Goal: Transaction & Acquisition: Purchase product/service

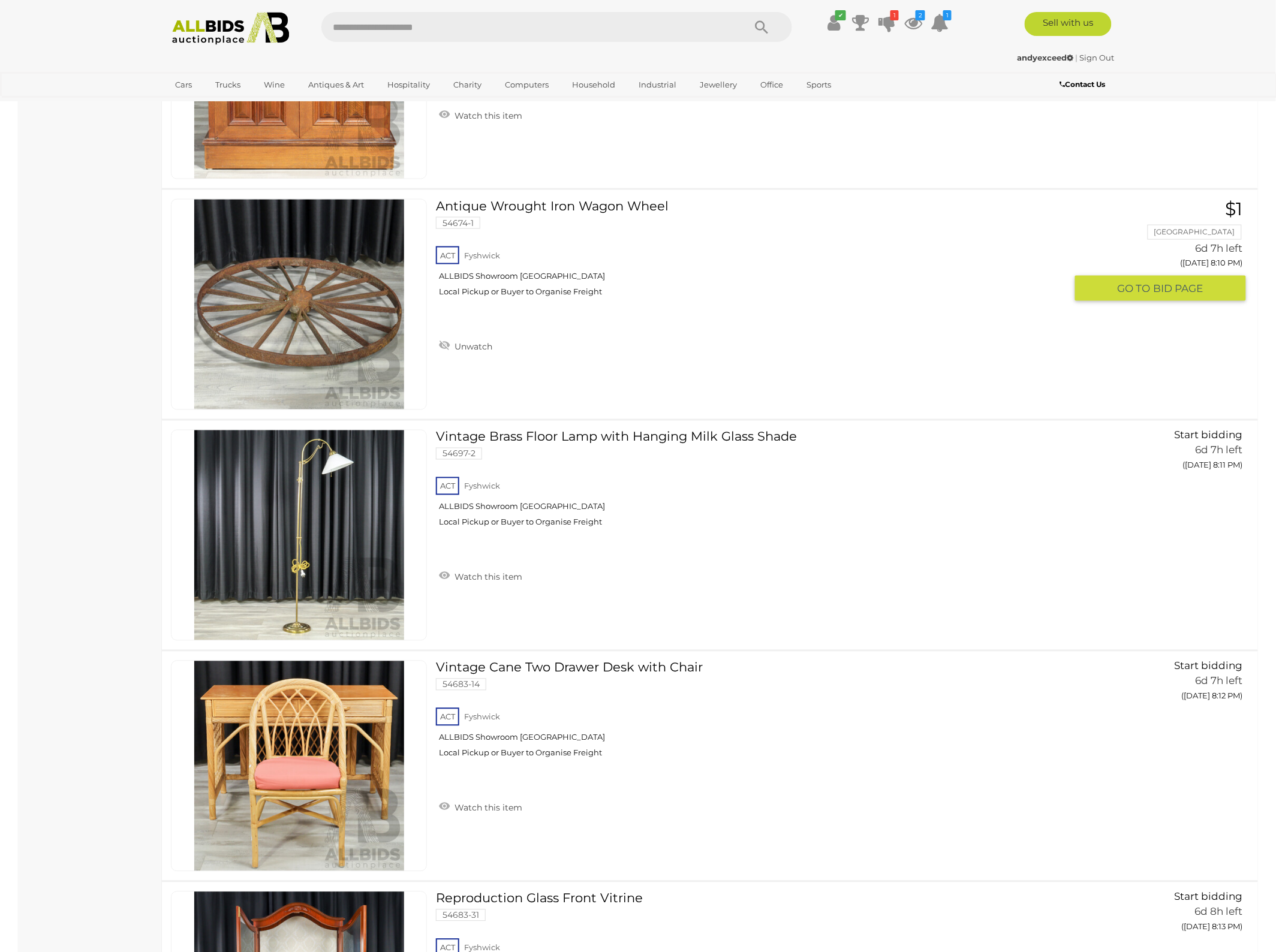
scroll to position [3821, 0]
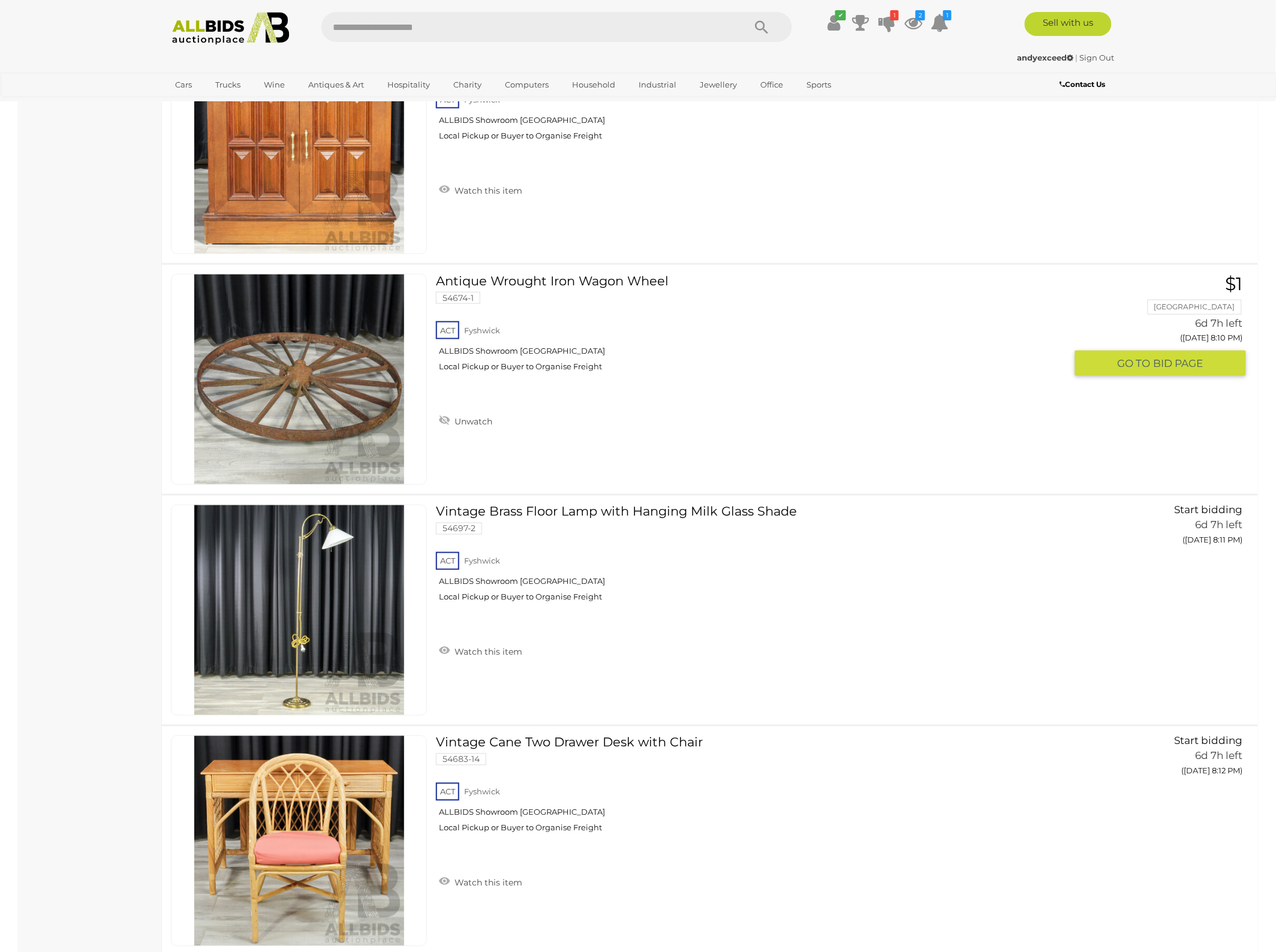
click at [364, 394] on img at bounding box center [299, 379] width 210 height 210
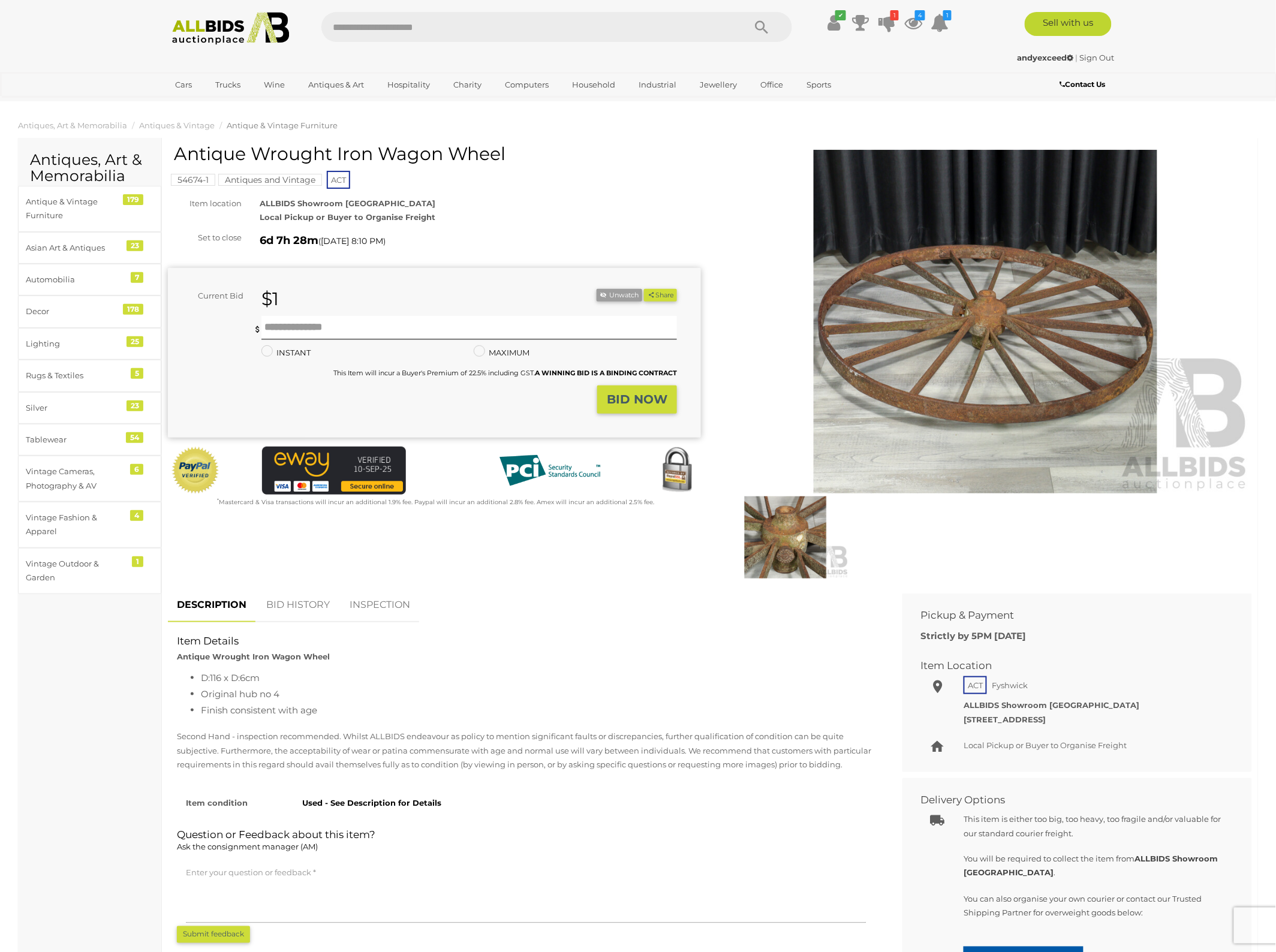
click at [778, 552] on img at bounding box center [785, 537] width 127 height 82
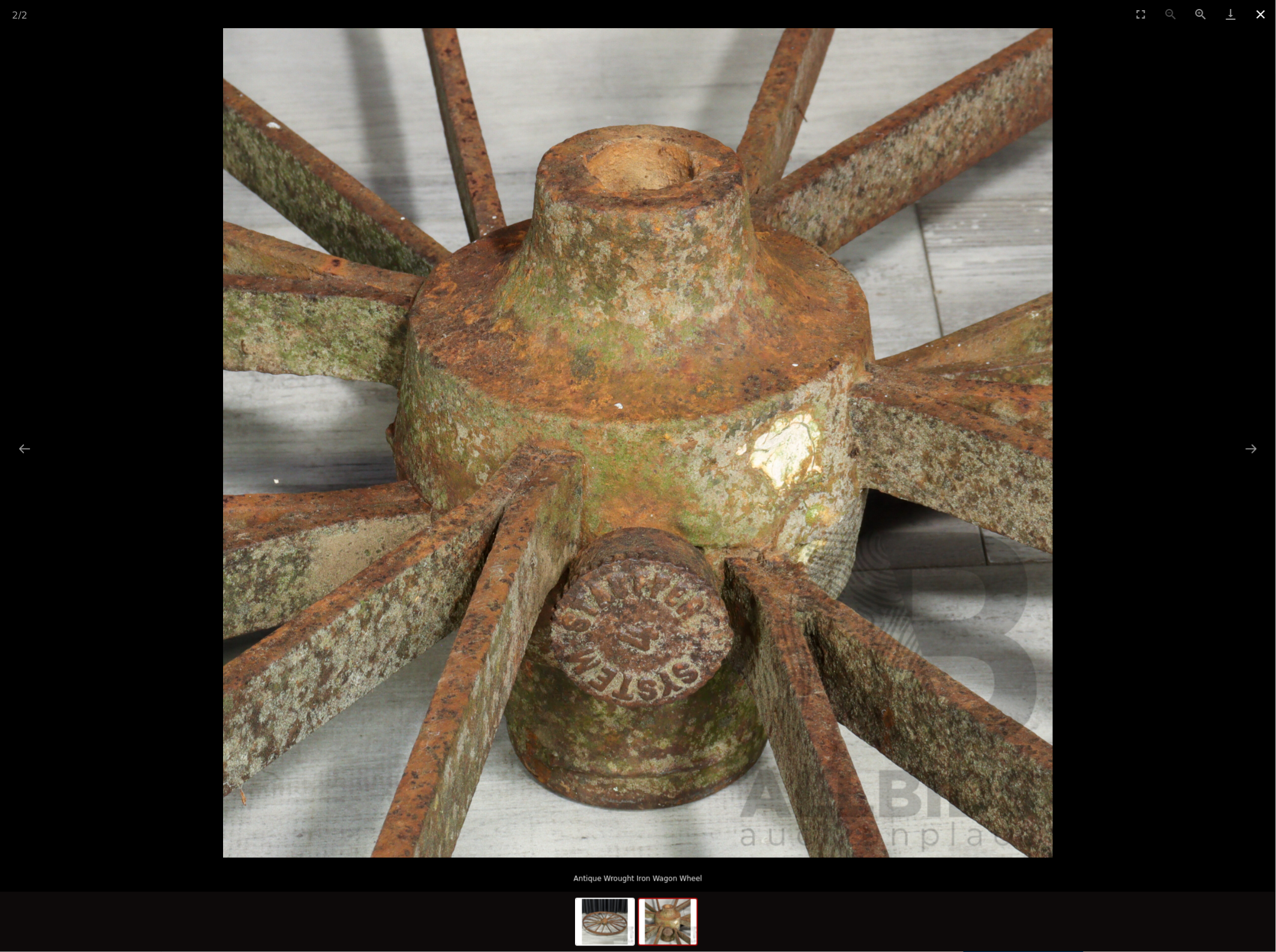
click at [1260, 13] on button "Close gallery" at bounding box center [1260, 14] width 30 height 28
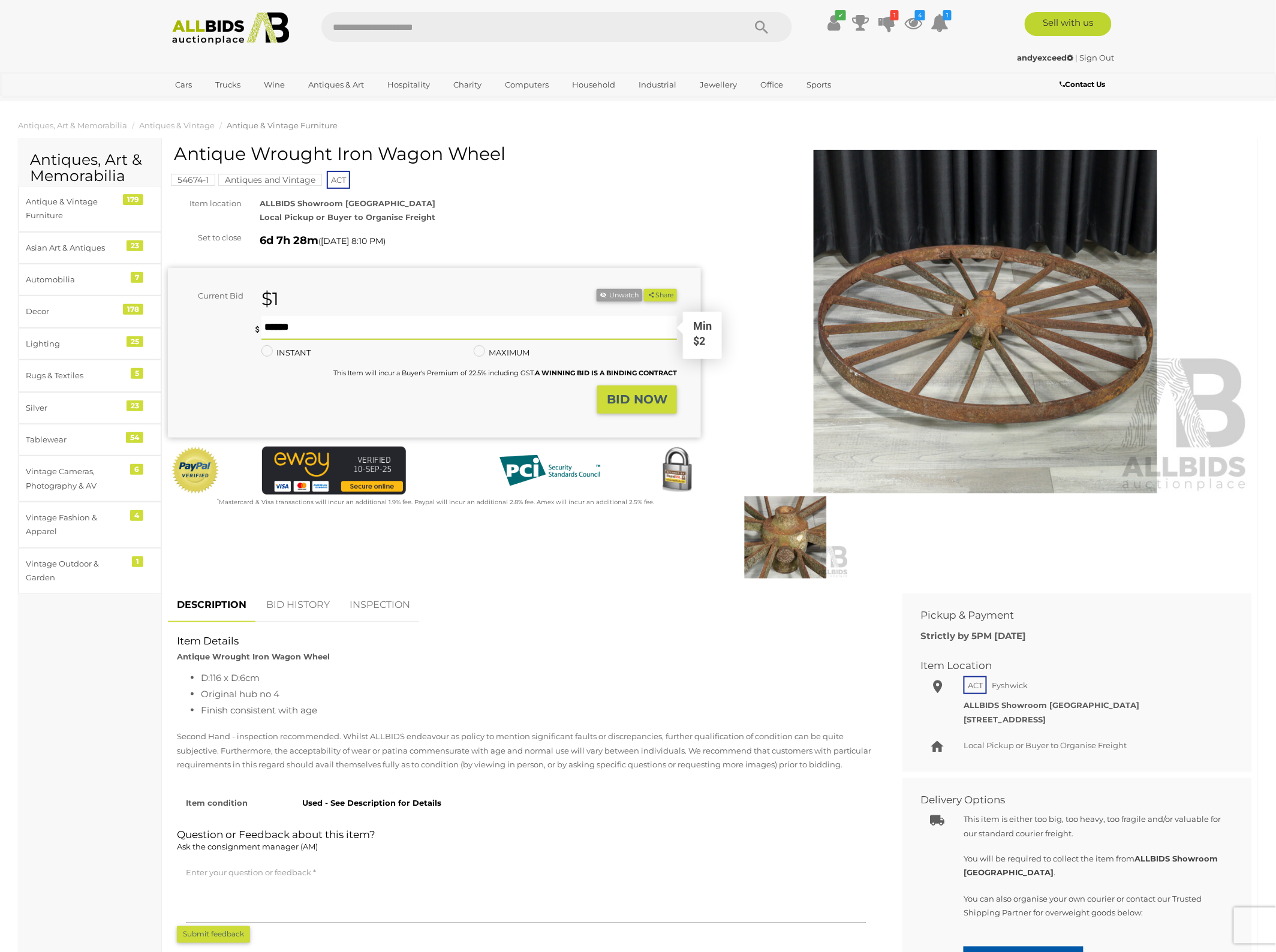
click at [364, 327] on input "text" at bounding box center [469, 328] width 415 height 24
type input "**"
click at [641, 397] on strong "BID NOW" at bounding box center [637, 398] width 61 height 14
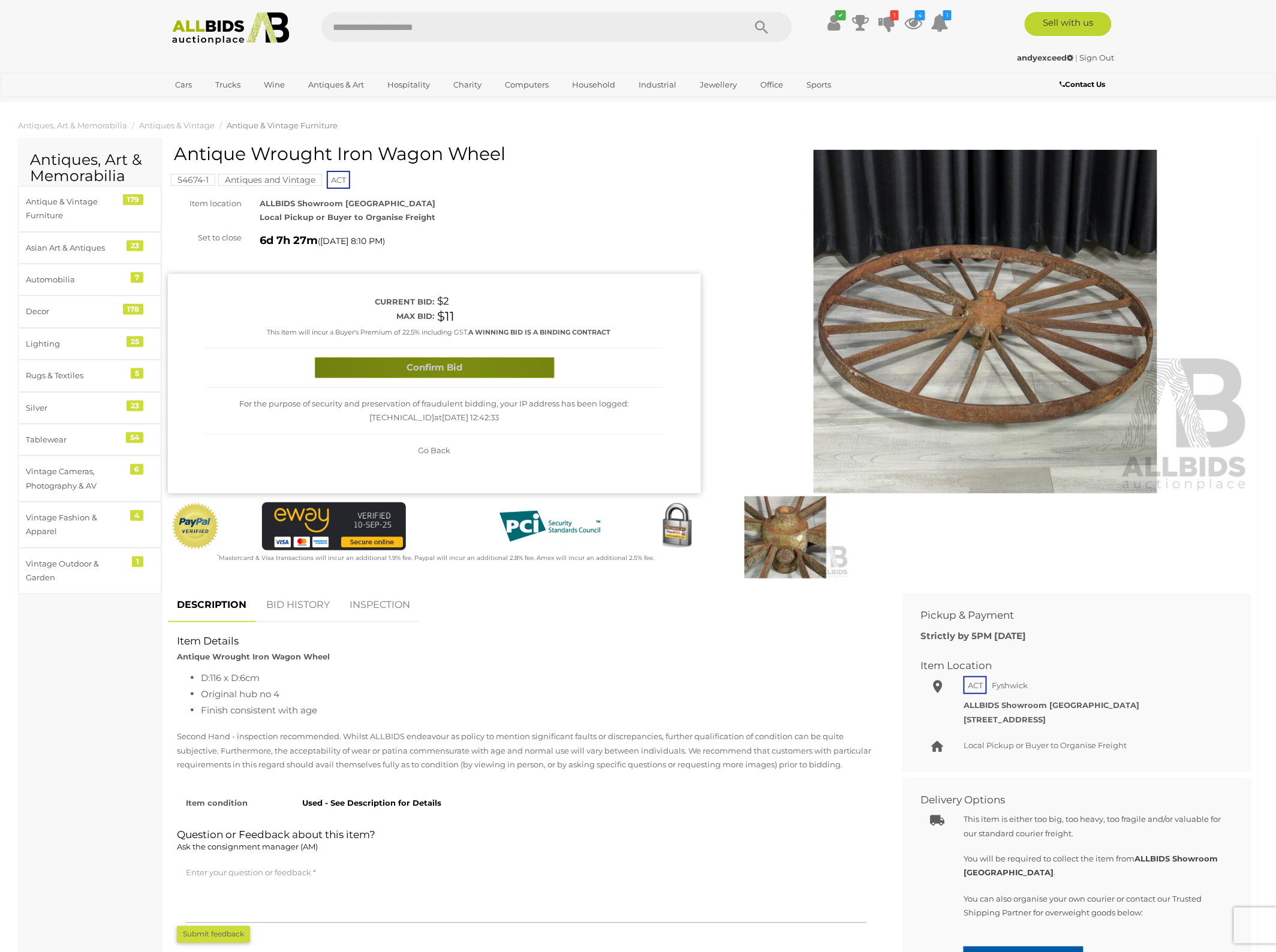
click at [456, 371] on button "Confirm Bid" at bounding box center [435, 367] width 240 height 21
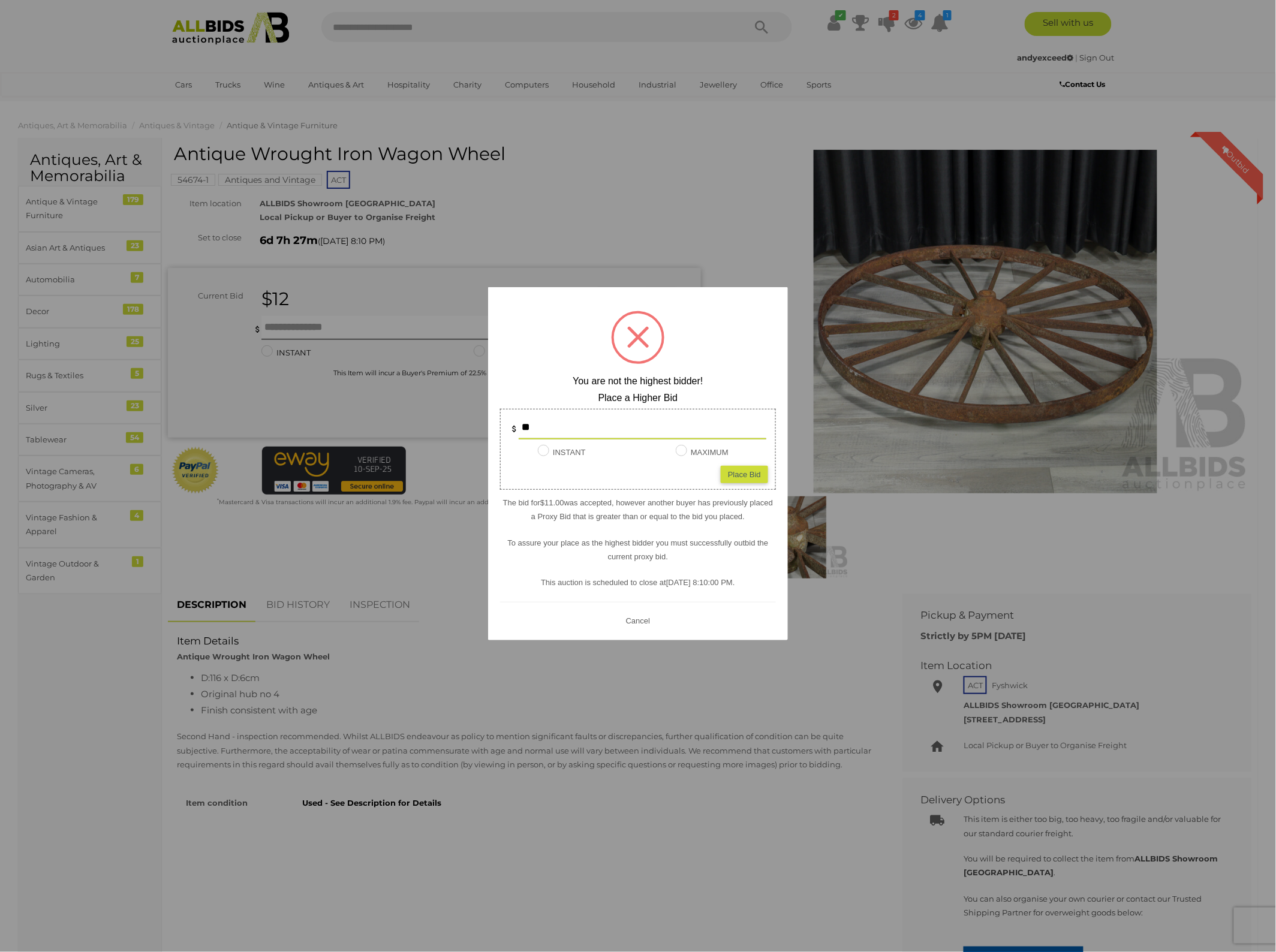
type input "**"
click at [748, 475] on div "Place Bid" at bounding box center [745, 475] width 47 height 18
type input "**"
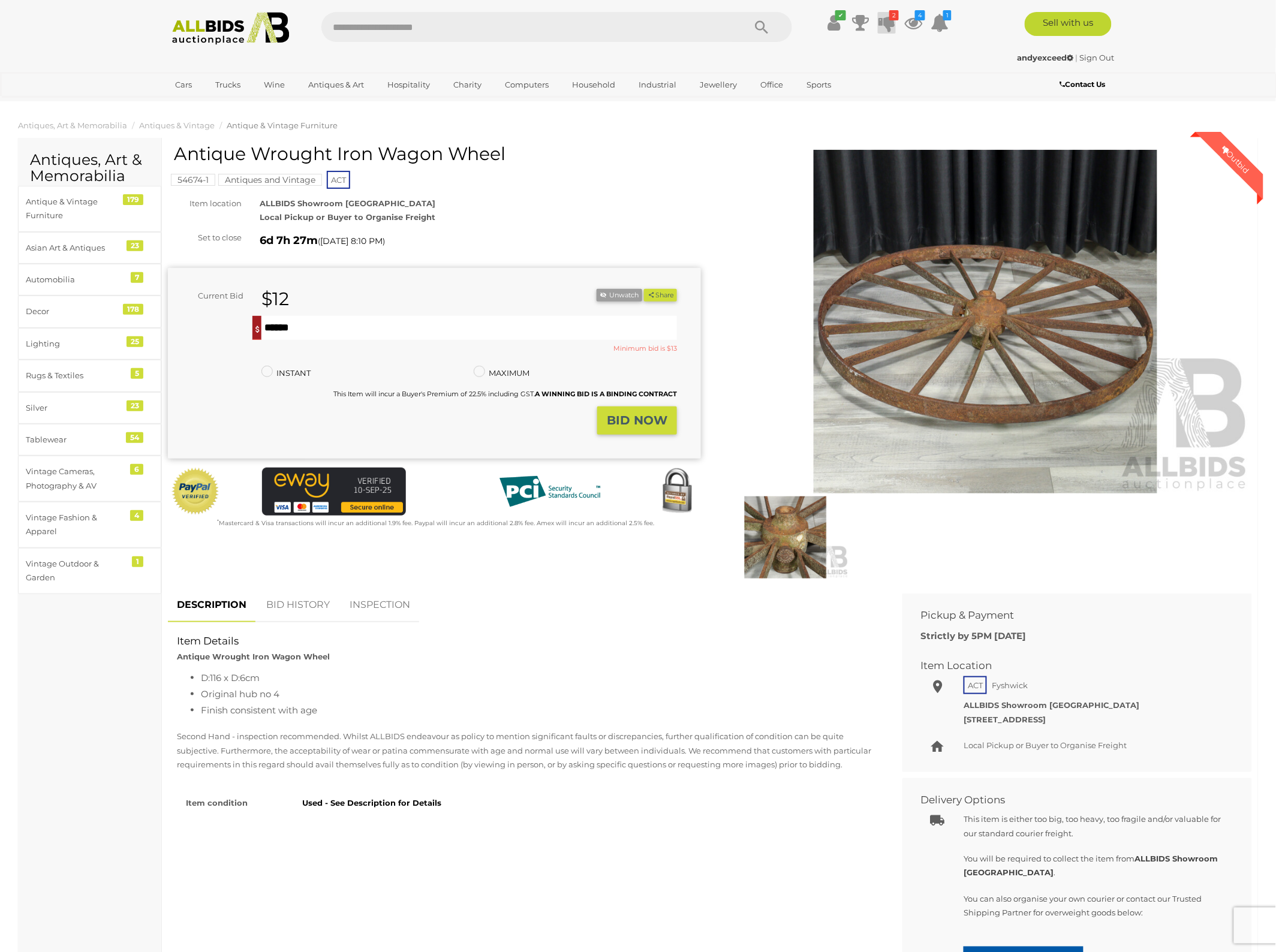
click at [889, 24] on icon at bounding box center [886, 23] width 17 height 22
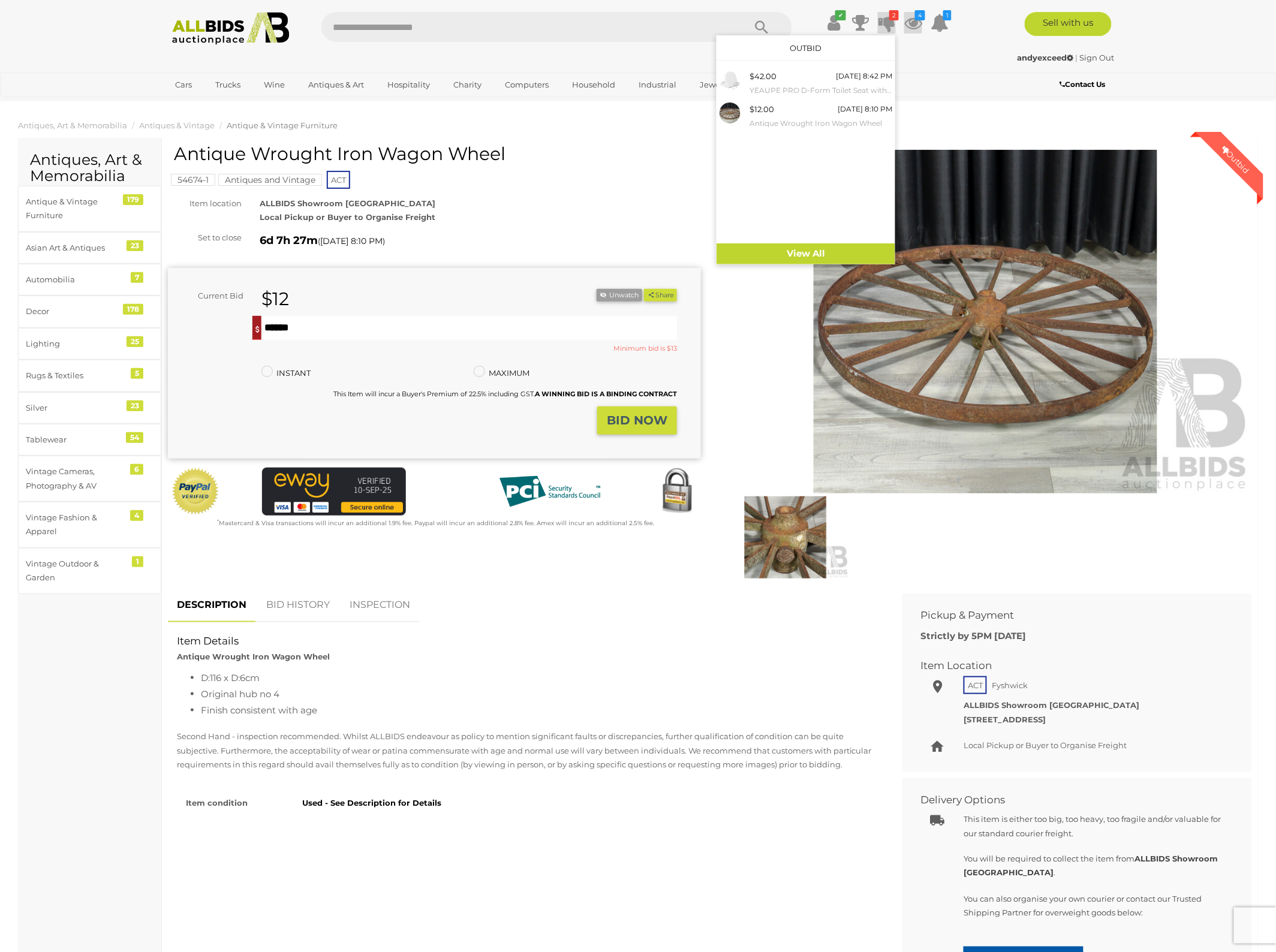
click at [913, 27] on icon at bounding box center [913, 23] width 18 height 22
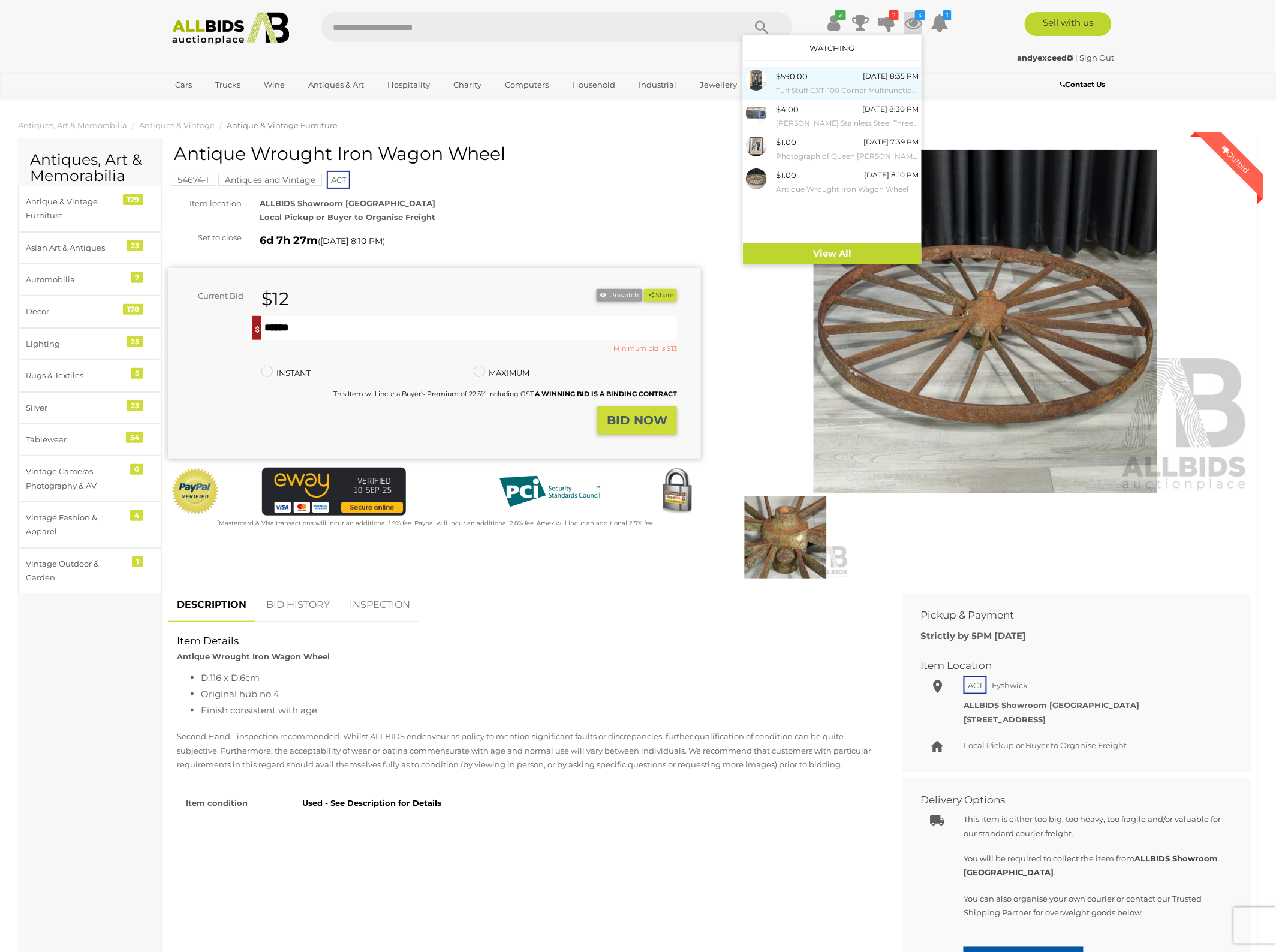
click at [825, 80] on div "$590.00 Tomorrow 8:35 PM Tuff Stuff CXT-100 Corner Multifunctional Trainer" at bounding box center [847, 83] width 143 height 27
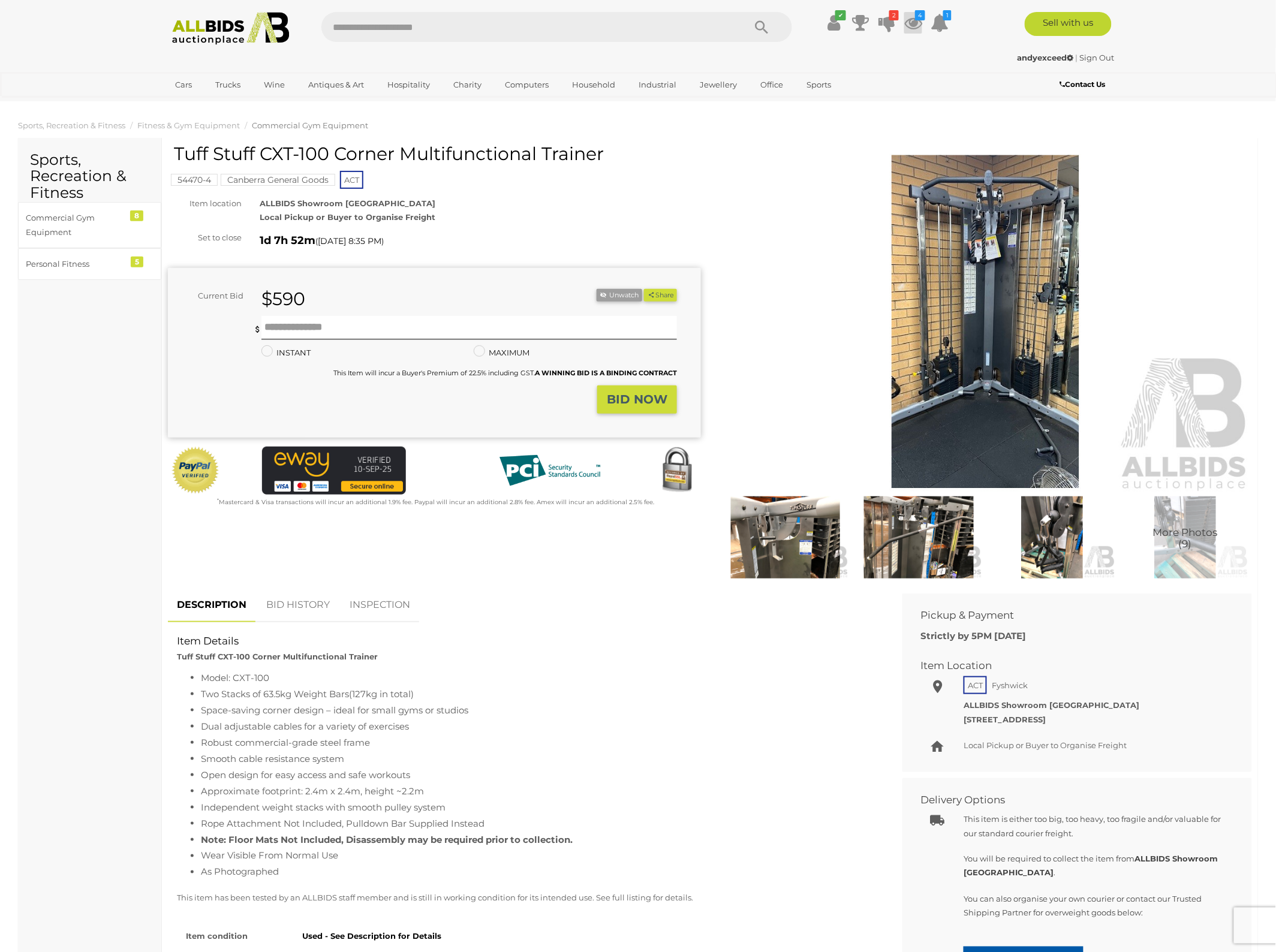
click at [916, 22] on icon at bounding box center [913, 23] width 18 height 22
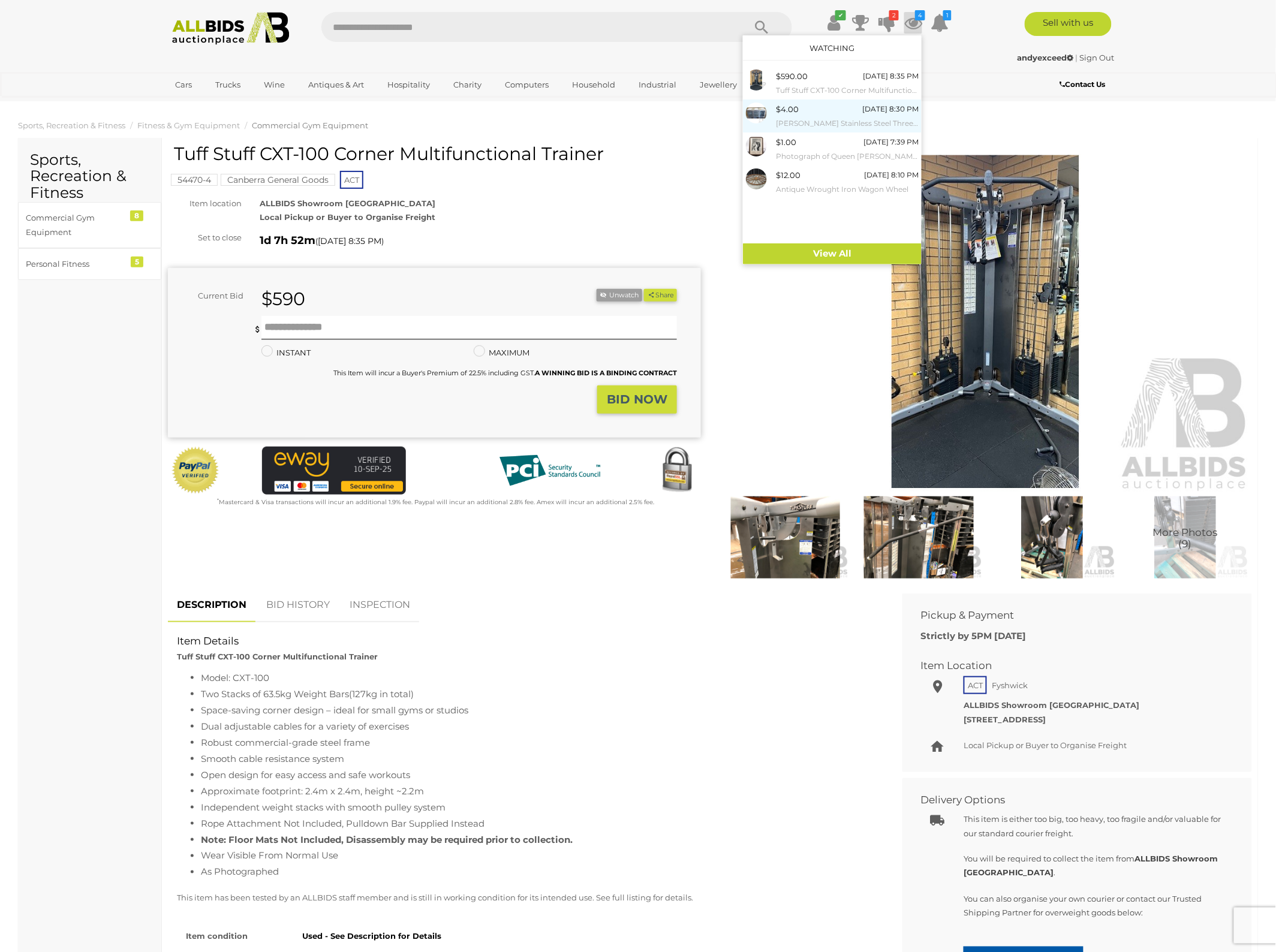
click at [808, 124] on small "[PERSON_NAME] Stainless Steel Three Door Under Bench Fridge" at bounding box center [847, 123] width 143 height 13
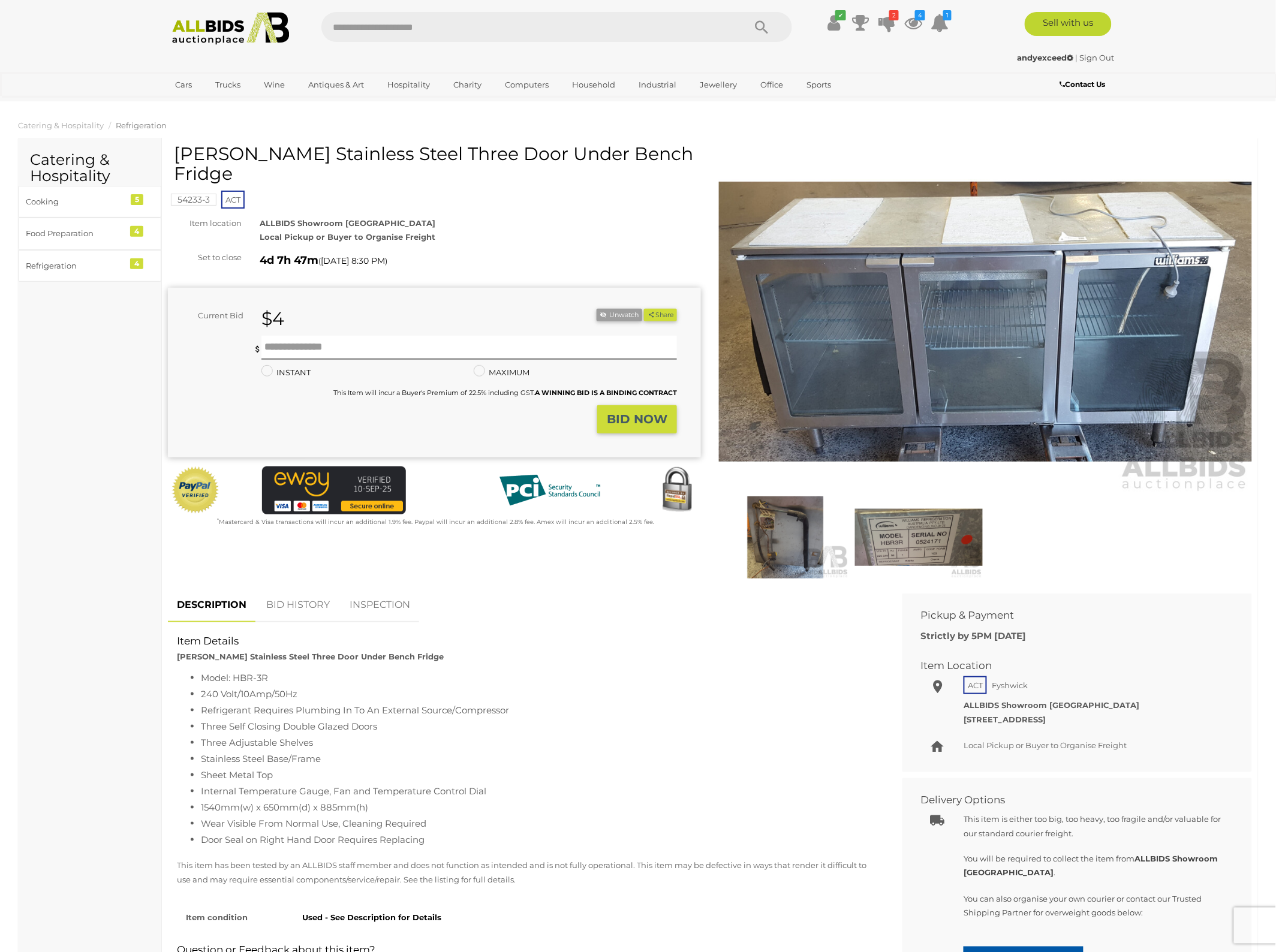
click at [857, 262] on img at bounding box center [985, 321] width 533 height 343
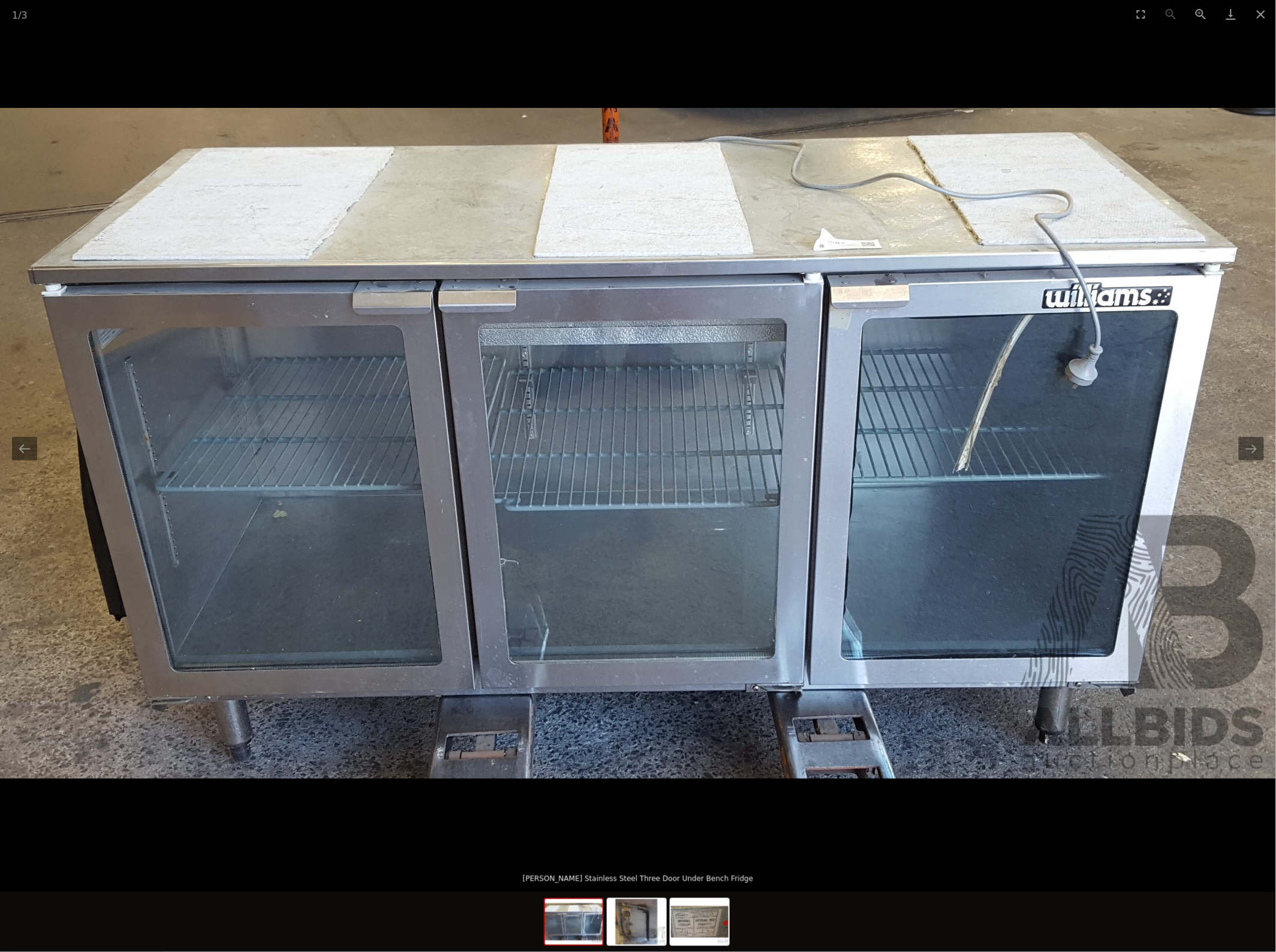
scroll to position [150, 0]
click at [1255, 457] on button "Next slide" at bounding box center [1251, 448] width 25 height 24
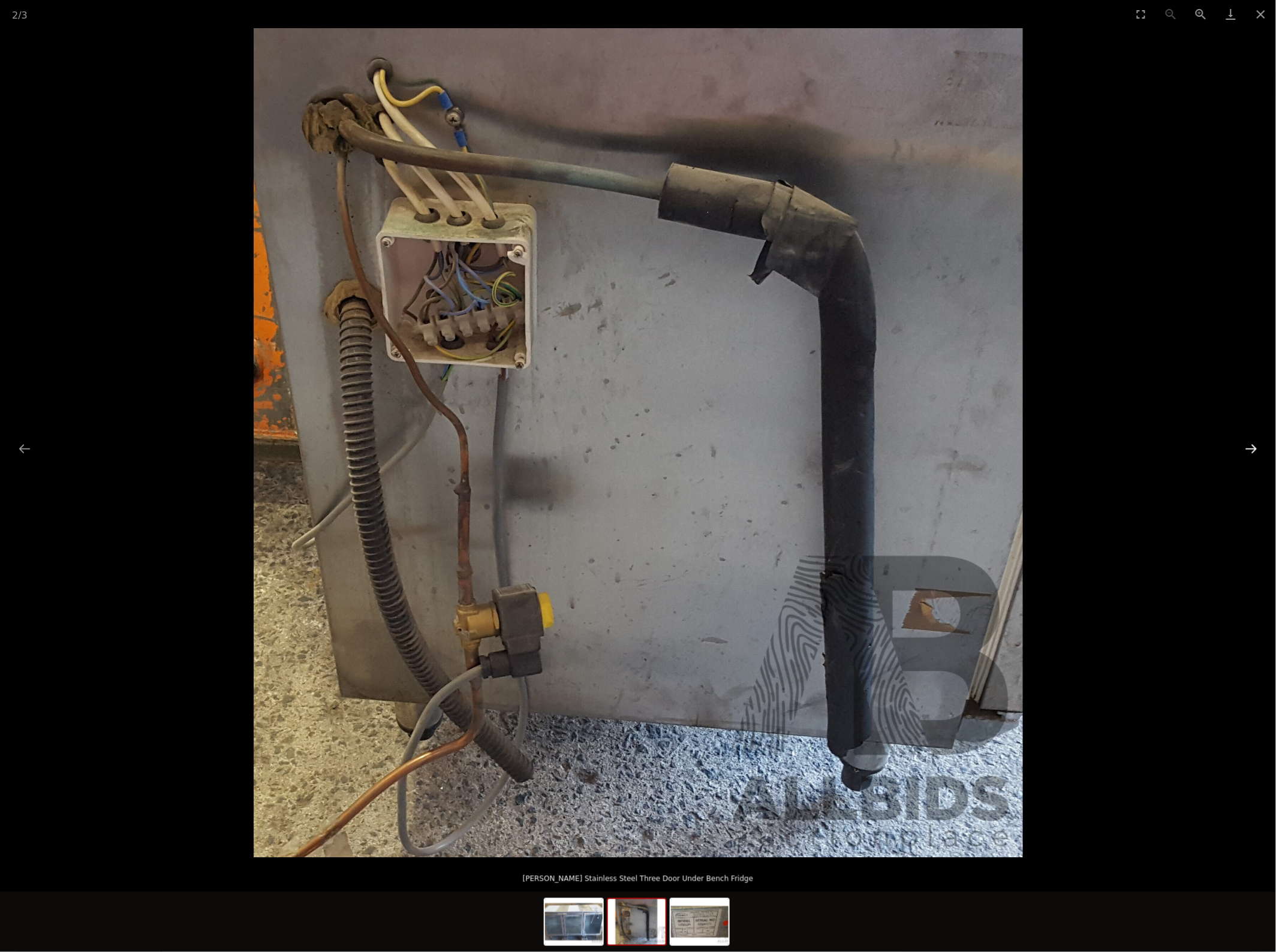
click at [1249, 450] on button "Next slide" at bounding box center [1251, 448] width 25 height 24
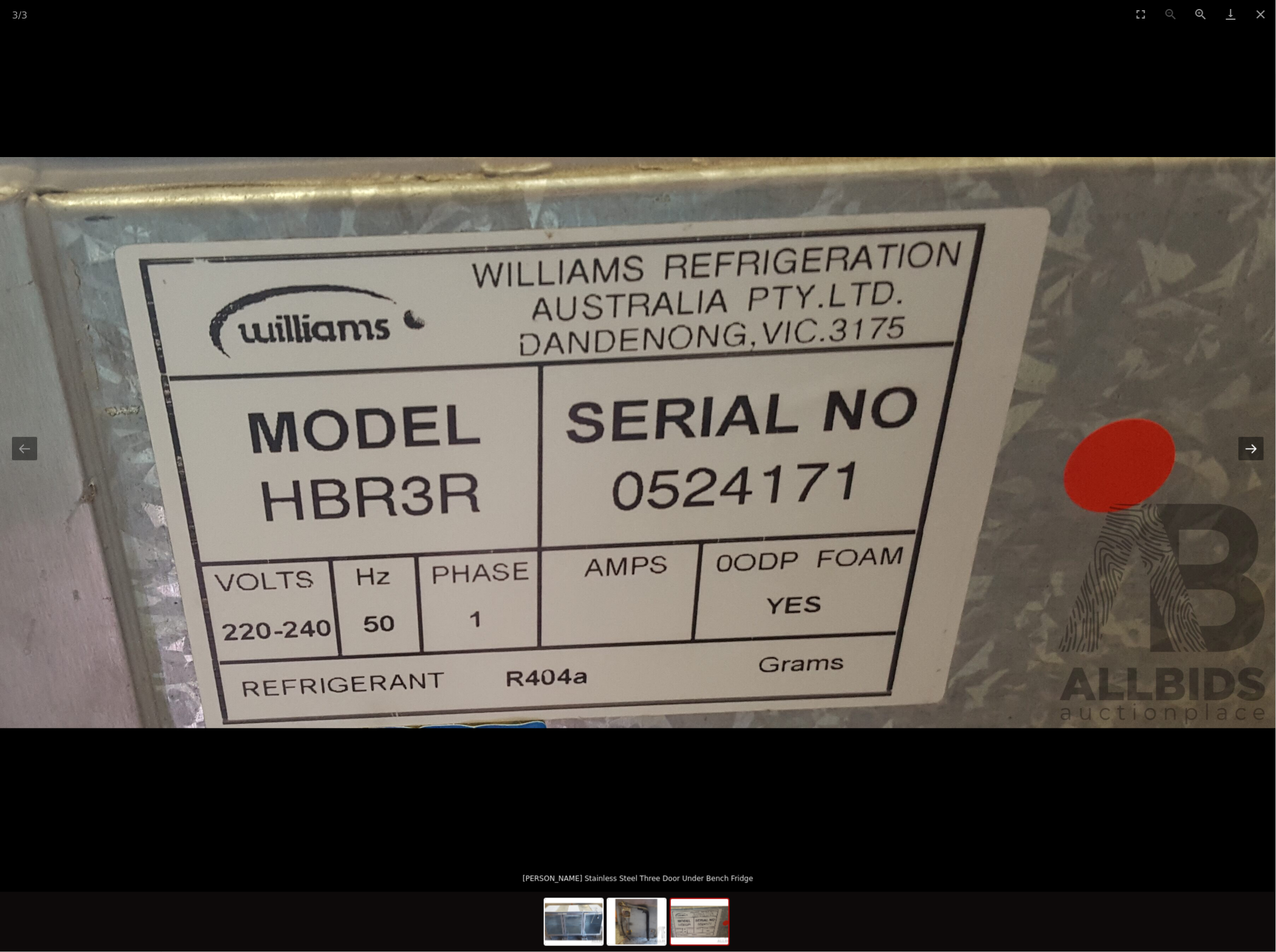
click at [1249, 450] on button "Next slide" at bounding box center [1251, 448] width 25 height 24
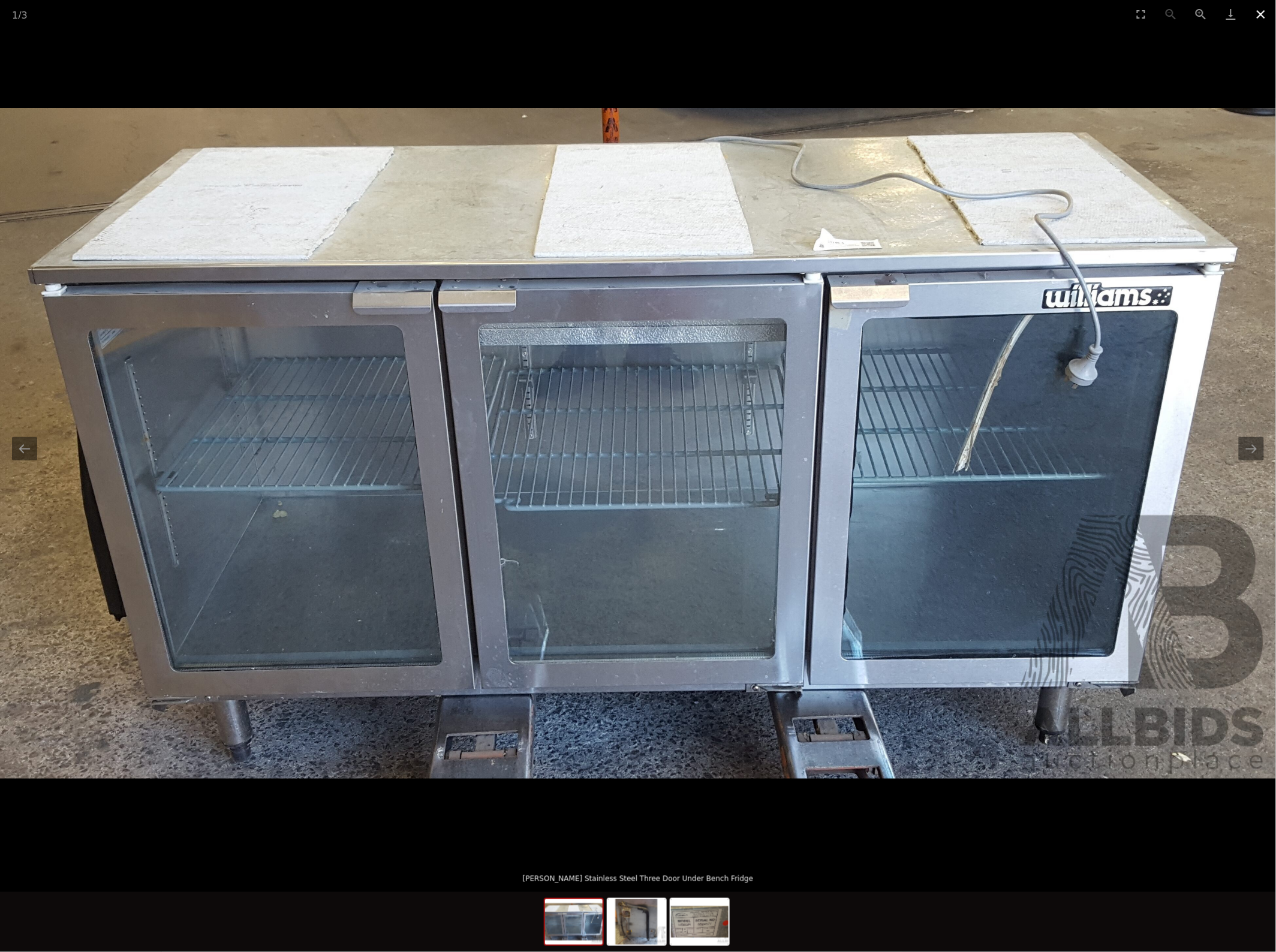
click at [1258, 11] on button "Close gallery" at bounding box center [1260, 14] width 30 height 28
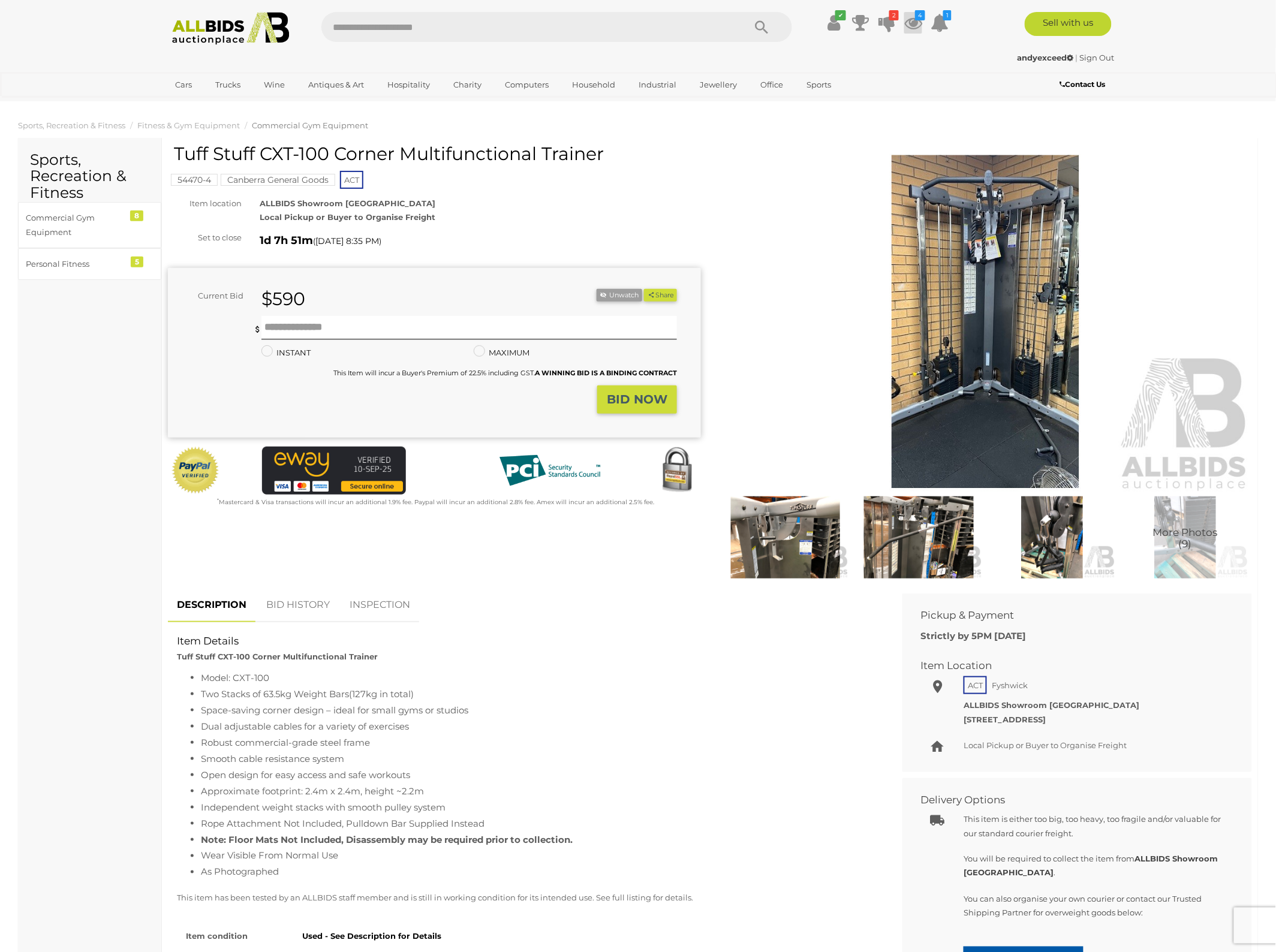
click at [912, 27] on icon at bounding box center [913, 23] width 18 height 22
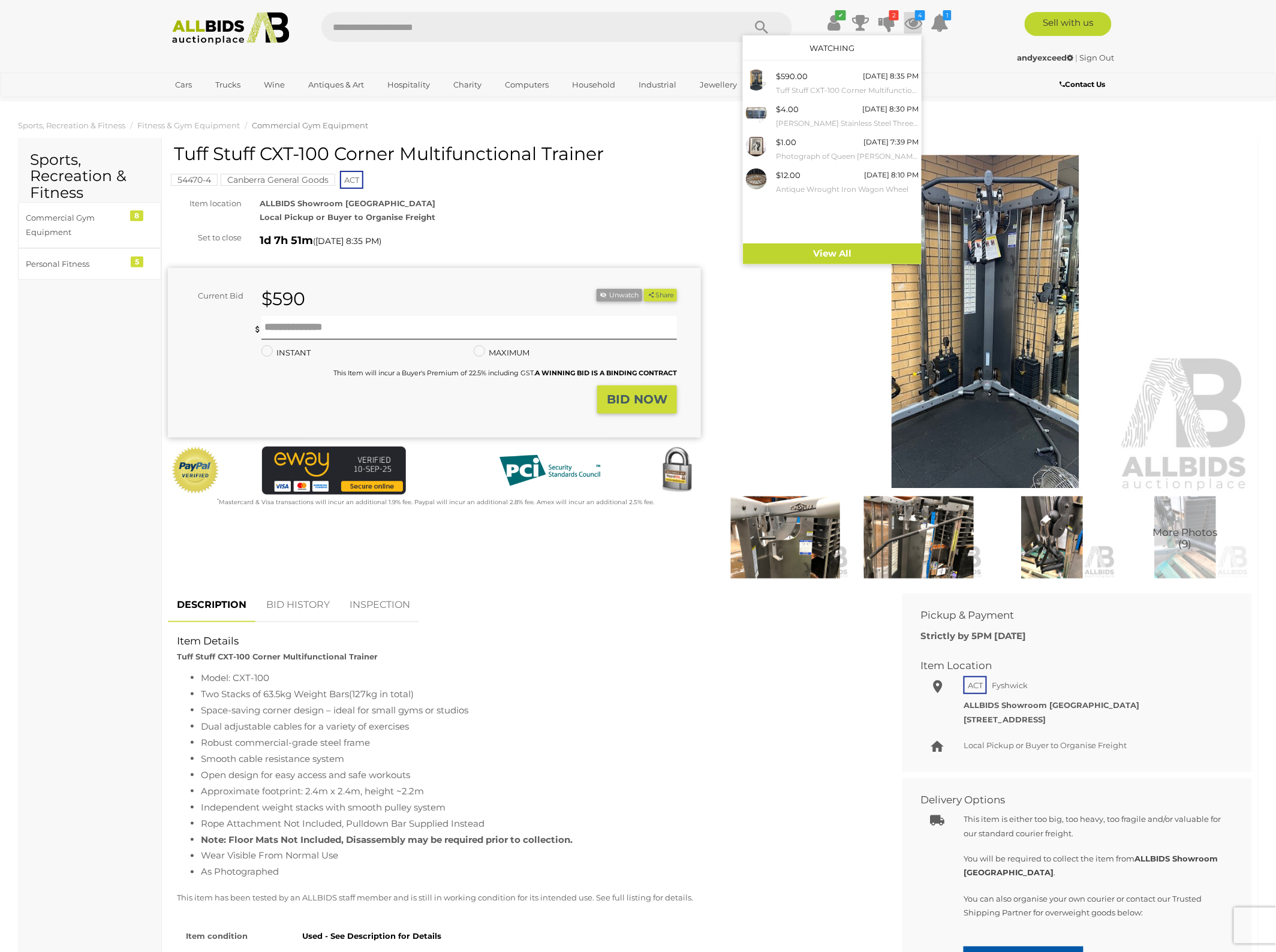
click at [244, 40] on img at bounding box center [230, 28] width 130 height 33
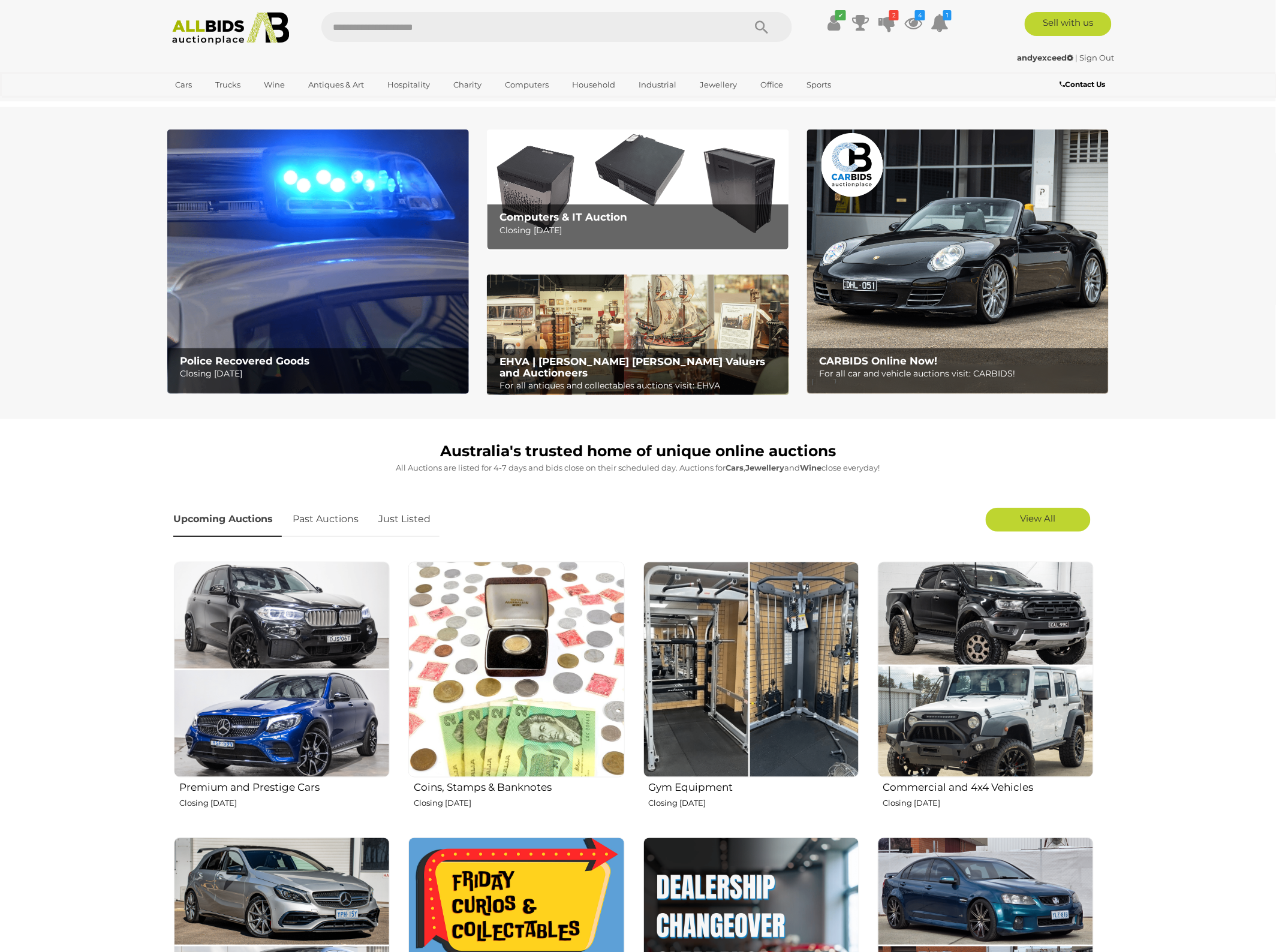
click at [412, 525] on link "Just Listed" at bounding box center [405, 519] width 70 height 35
